Goal: Task Accomplishment & Management: Use online tool/utility

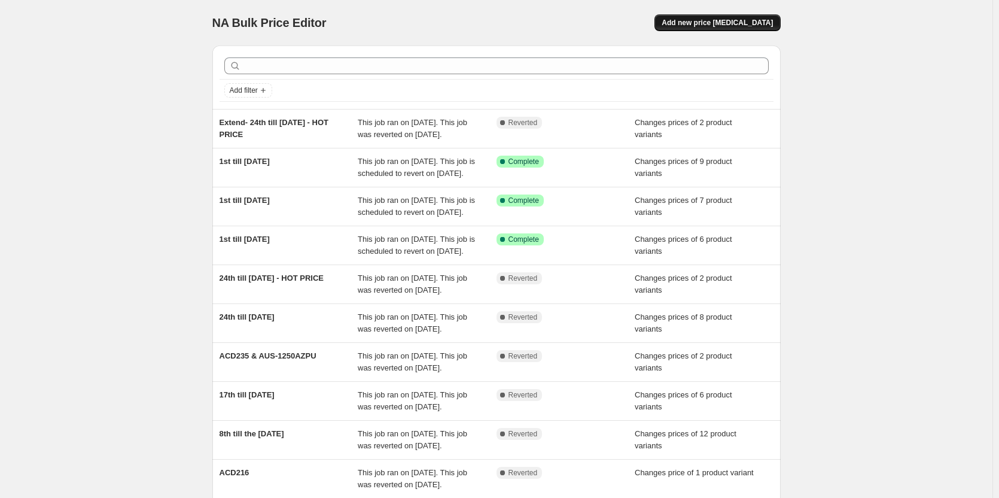
click at [727, 28] on button "Add new price change job" at bounding box center [718, 22] width 126 height 17
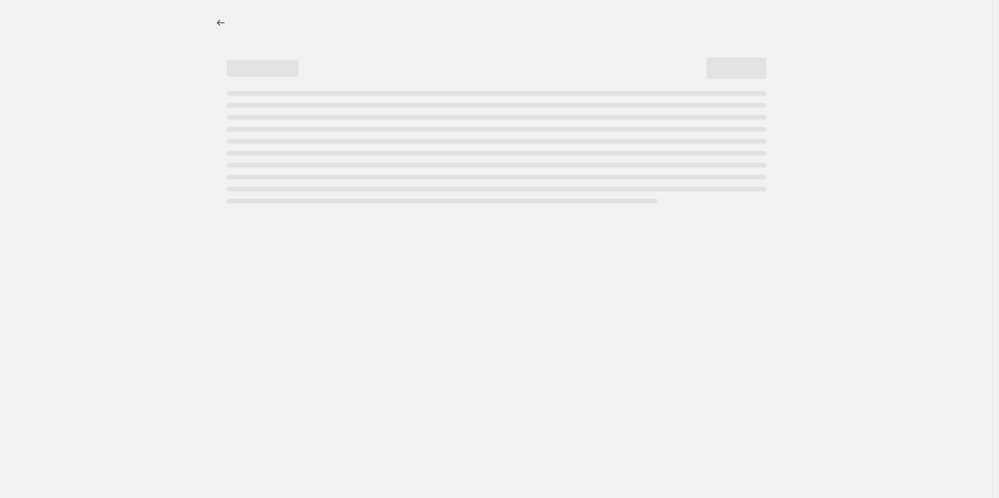
select select "percentage"
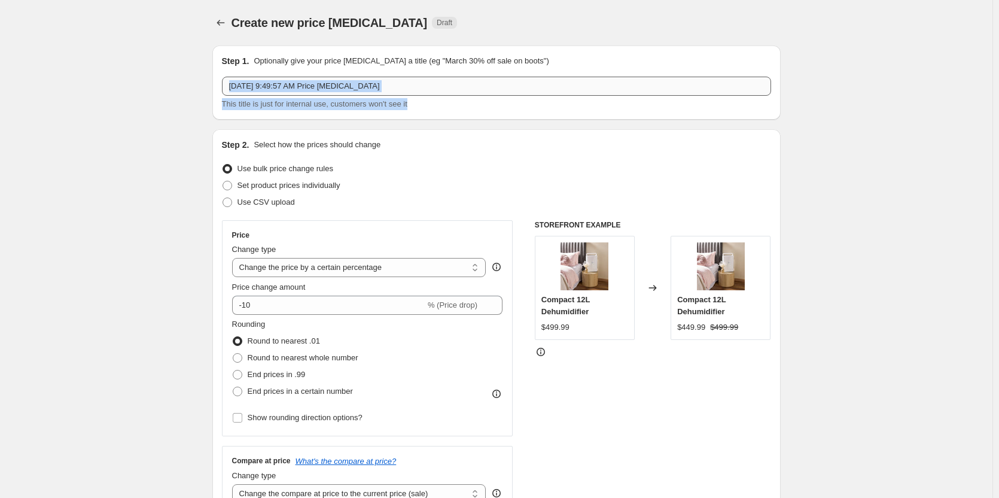
drag, startPoint x: 419, startPoint y: 97, endPoint x: 384, endPoint y: 90, distance: 36.0
click at [383, 91] on div "Oct 1, 2025, 9:49:57 AM Price change job This title is just for internal use, c…" at bounding box center [496, 94] width 549 height 34
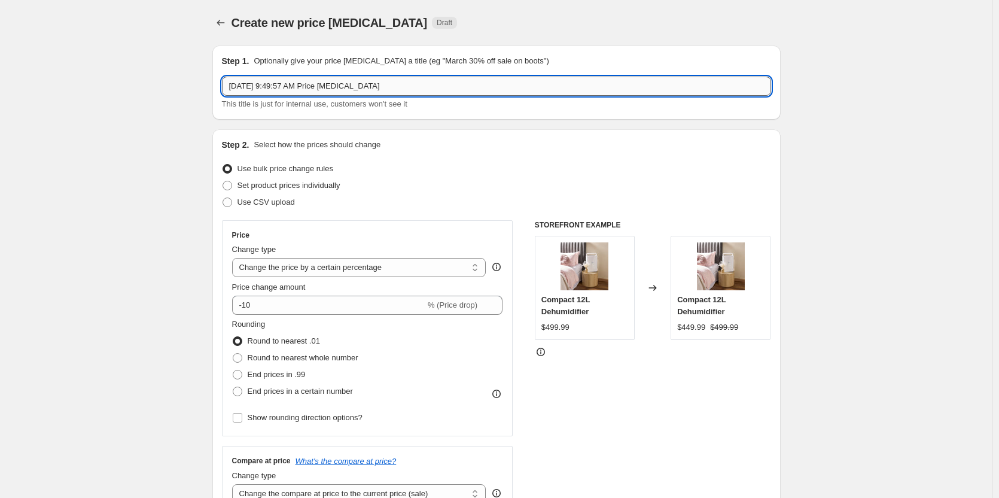
click at [405, 84] on input "Oct 1, 2025, 9:49:57 AM Price change job" at bounding box center [496, 86] width 549 height 19
click at [238, 87] on input "c545(AU)" at bounding box center [496, 86] width 549 height 19
type input "C545(AU)"
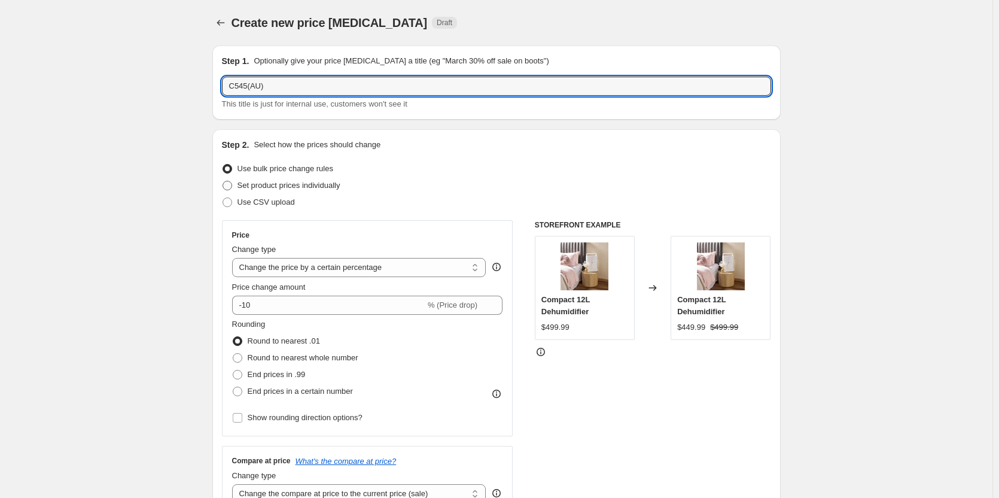
click at [232, 185] on span at bounding box center [228, 186] width 10 height 10
click at [223, 181] on input "Set product prices individually" at bounding box center [223, 181] width 1 height 1
radio input "true"
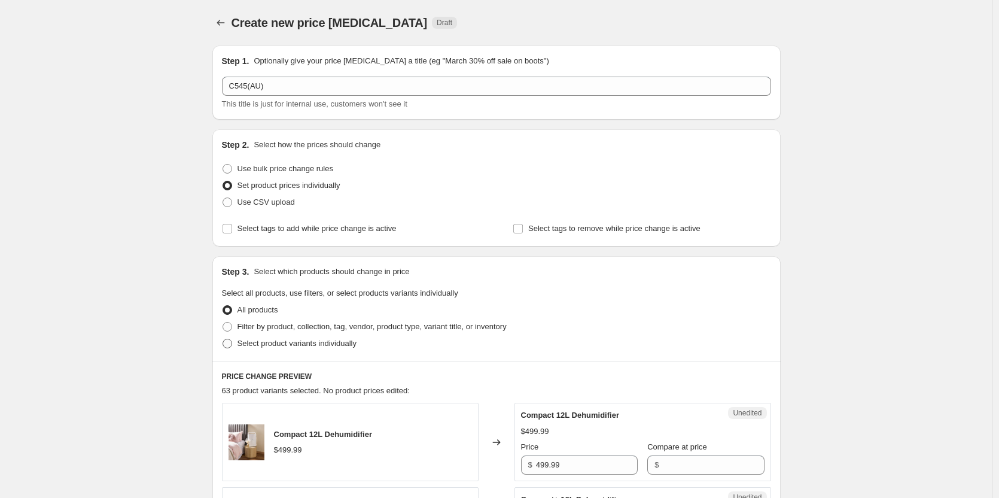
click at [230, 346] on span at bounding box center [228, 344] width 10 height 10
click at [223, 339] on input "Select product variants individually" at bounding box center [223, 339] width 1 height 1
radio input "true"
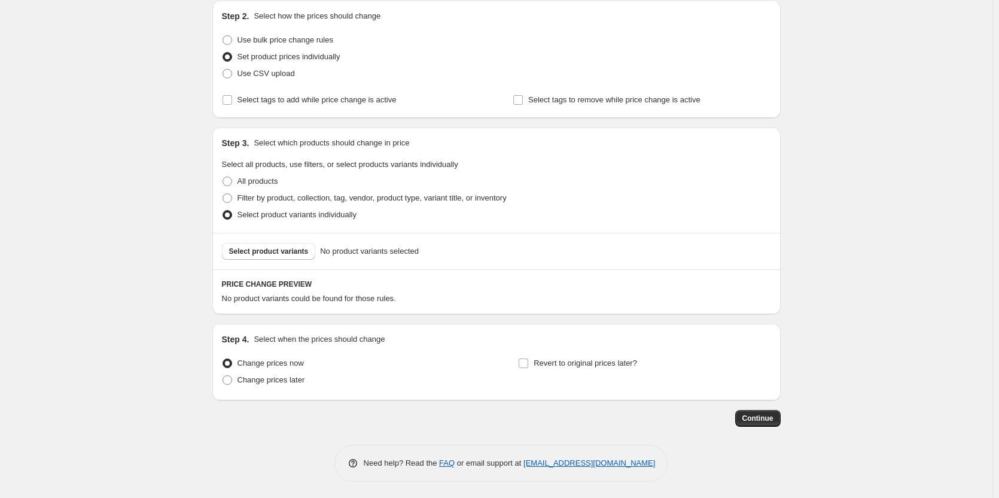
scroll to position [130, 0]
click at [295, 254] on button "Select product variants" at bounding box center [269, 249] width 94 height 17
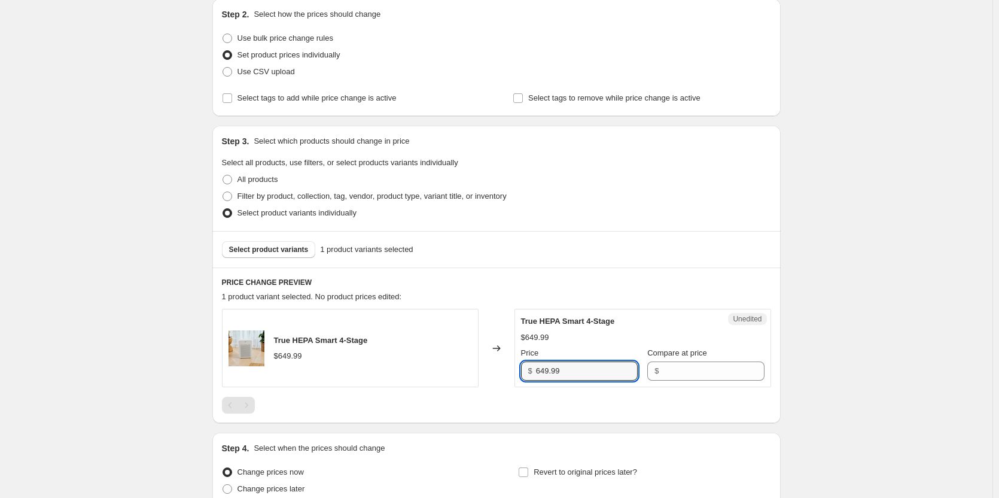
drag, startPoint x: 604, startPoint y: 365, endPoint x: 475, endPoint y: 359, distance: 128.8
click at [475, 359] on div "True HEPA Smart 4-Stage $649.99 Changed to Unedited True HEPA Smart 4-Stage $64…" at bounding box center [496, 348] width 549 height 78
click at [678, 364] on input "Compare at price" at bounding box center [713, 370] width 102 height 19
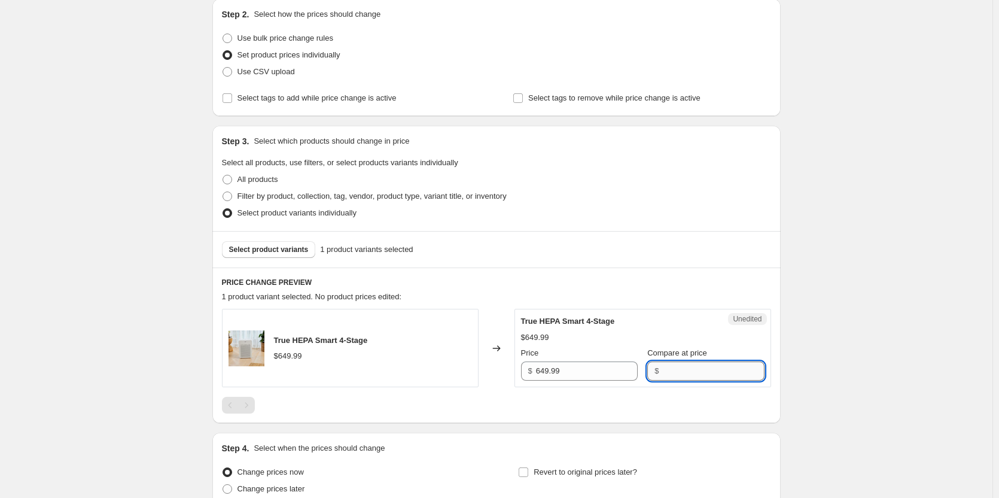
paste input "649.99"
type input "649.99"
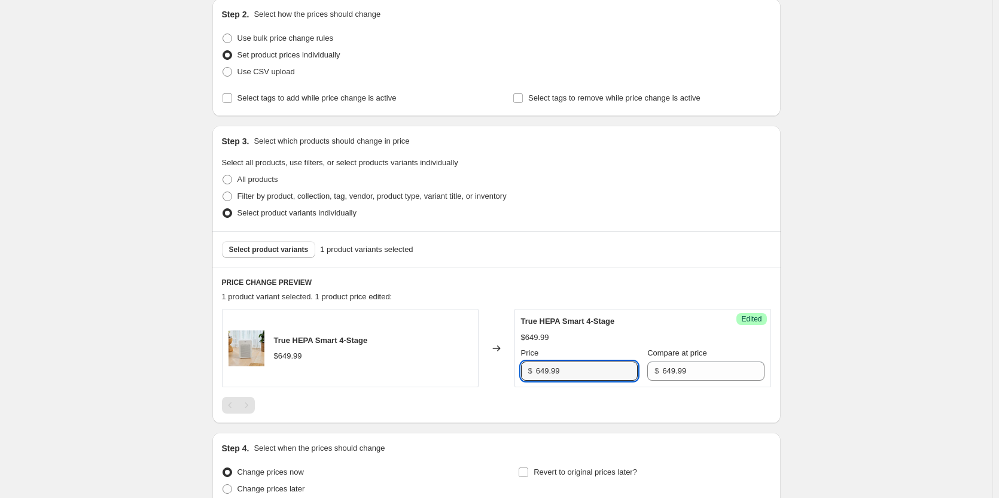
drag, startPoint x: 579, startPoint y: 371, endPoint x: 500, endPoint y: 371, distance: 79.0
click at [500, 371] on div "True HEPA Smart 4-Stage $649.99 Changed to Success Edited True HEPA Smart 4-Sta…" at bounding box center [496, 348] width 549 height 78
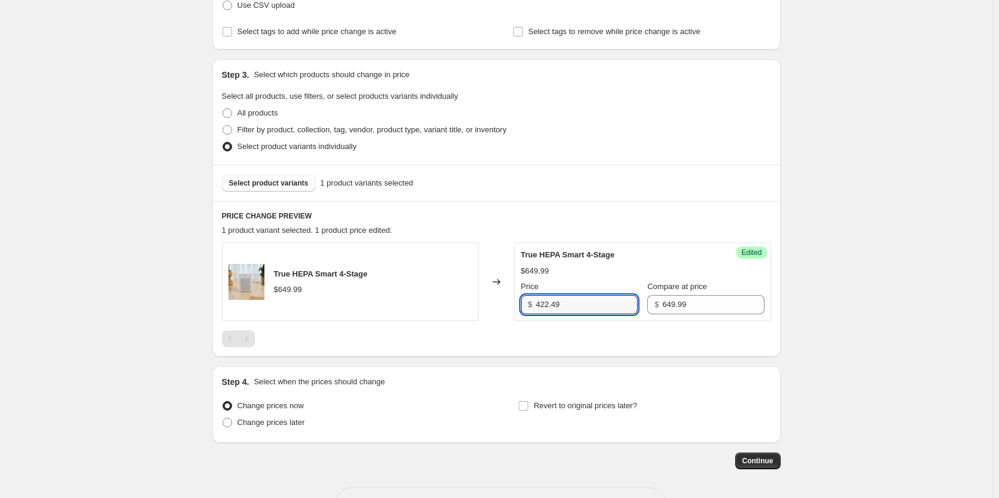
scroll to position [241, 0]
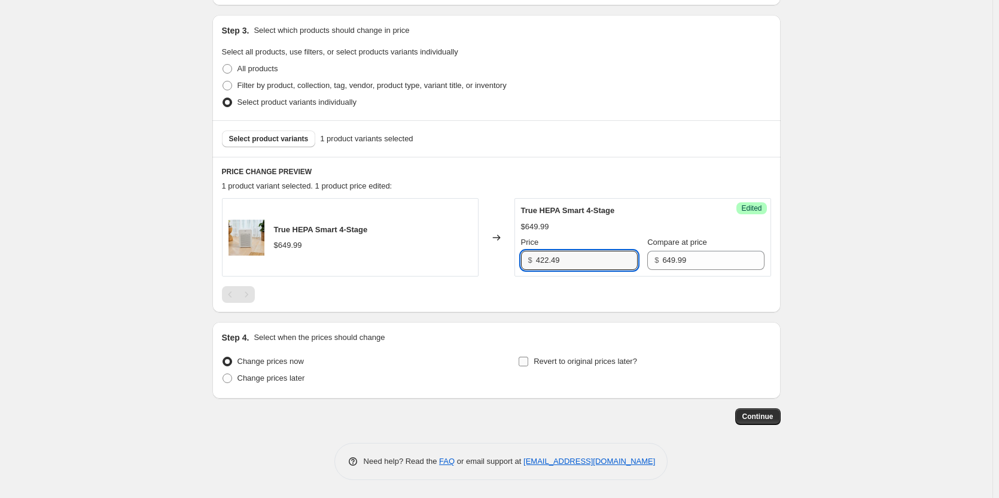
type input "422.49"
click at [528, 363] on input "Revert to original prices later?" at bounding box center [524, 362] width 10 height 10
checkbox input "true"
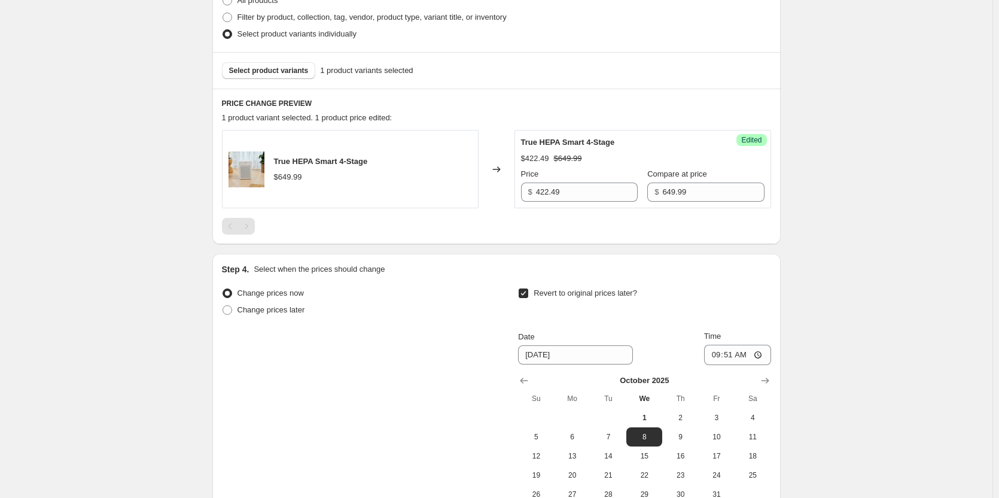
scroll to position [421, 0]
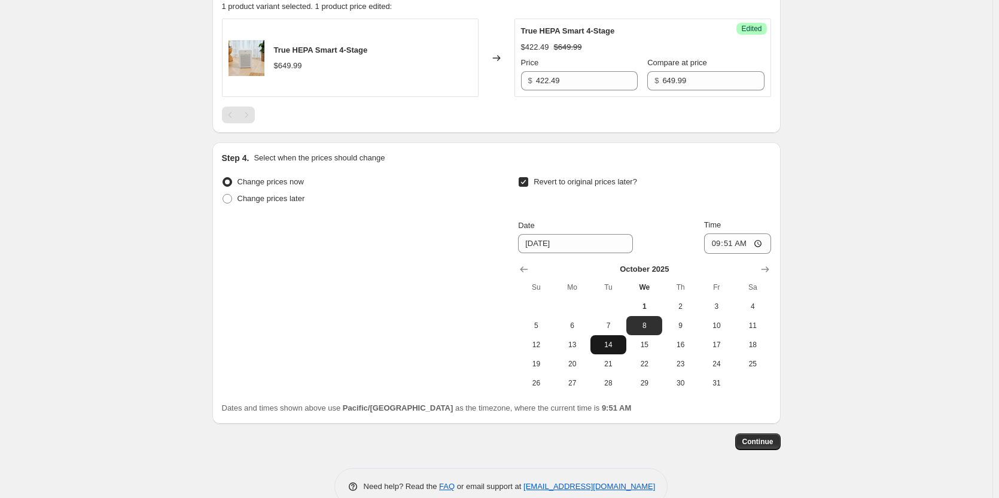
click at [610, 345] on span "14" at bounding box center [608, 345] width 26 height 10
type input "10/14/2025"
click at [766, 241] on input "09:51" at bounding box center [737, 243] width 67 height 20
type input "23:59"
click at [891, 295] on div "Create new price change job. This page is ready Create new price change job Dra…" at bounding box center [496, 50] width 993 height 943
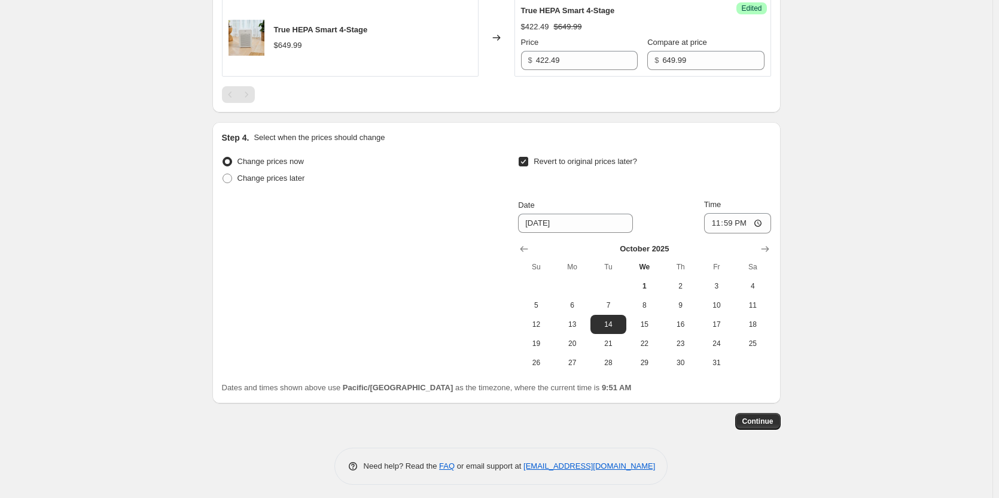
scroll to position [446, 0]
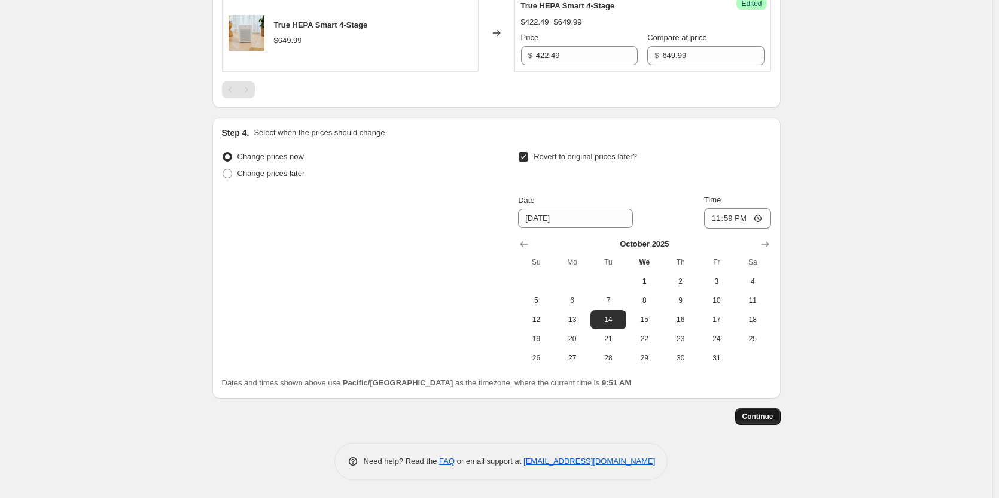
click at [759, 418] on span "Continue" at bounding box center [757, 417] width 31 height 10
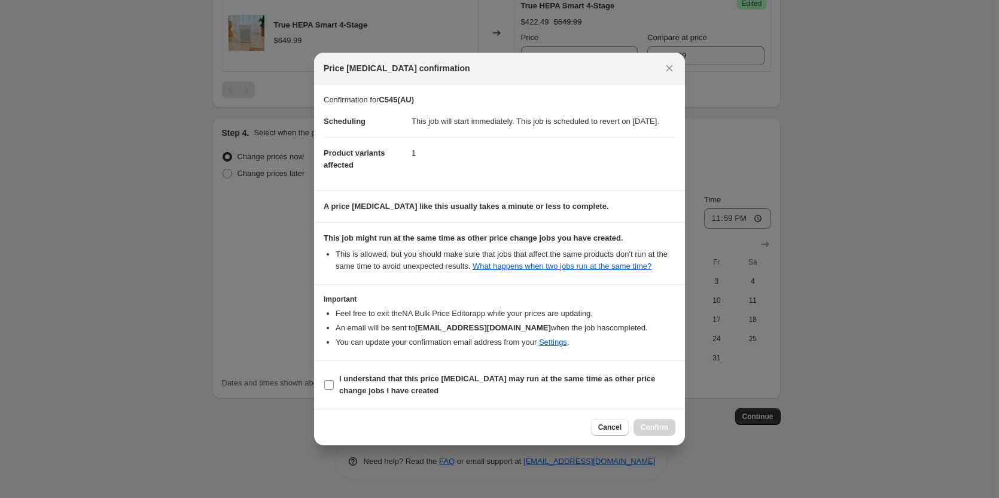
click at [324, 388] on span ":r24:" at bounding box center [329, 384] width 11 height 11
click at [324, 388] on input "I understand that this price change job may run at the same time as other price…" at bounding box center [329, 385] width 10 height 10
checkbox input "true"
click at [644, 432] on span "Confirm" at bounding box center [655, 427] width 28 height 10
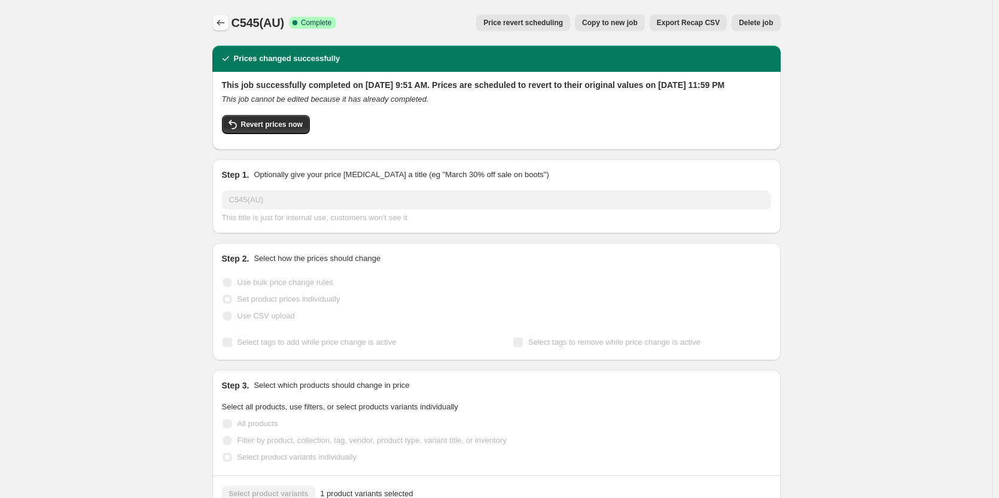
click at [222, 25] on icon "Price change jobs" at bounding box center [221, 23] width 12 height 12
